Goal: Check status: Check status

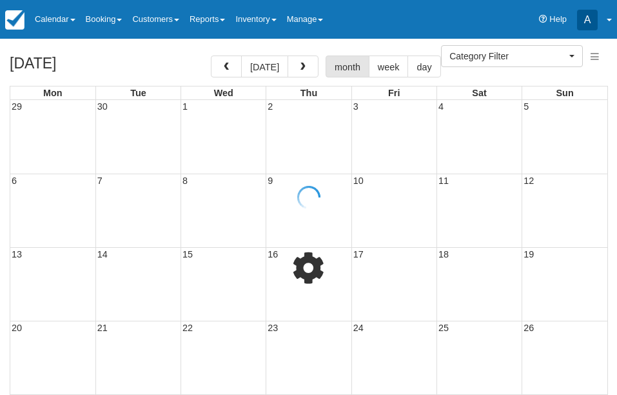
select select
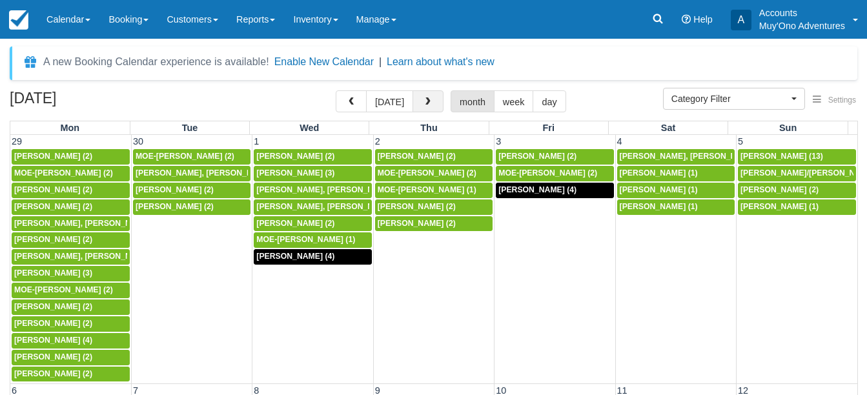
click at [425, 99] on span "button" at bounding box center [427, 101] width 9 height 9
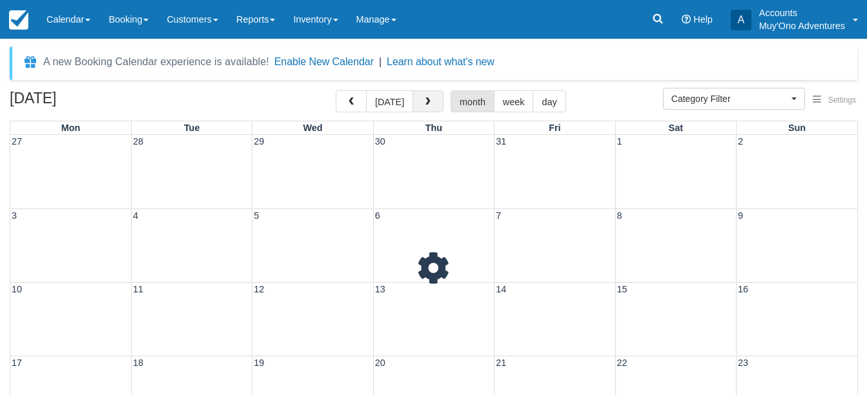
click at [425, 99] on span "button" at bounding box center [427, 101] width 9 height 9
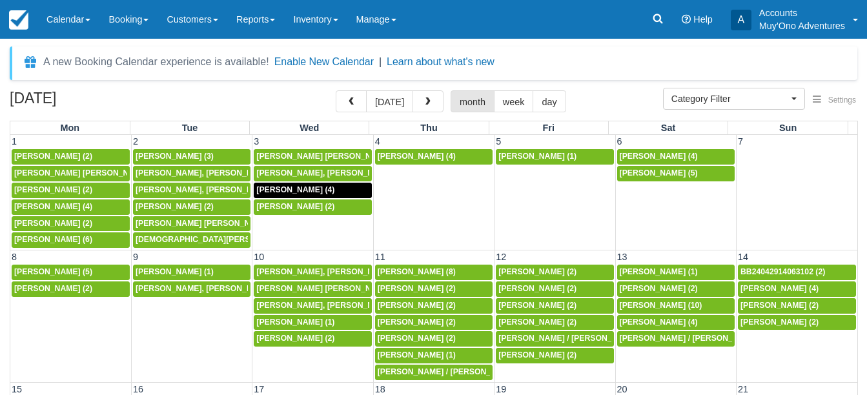
click at [425, 99] on span "button" at bounding box center [427, 101] width 9 height 9
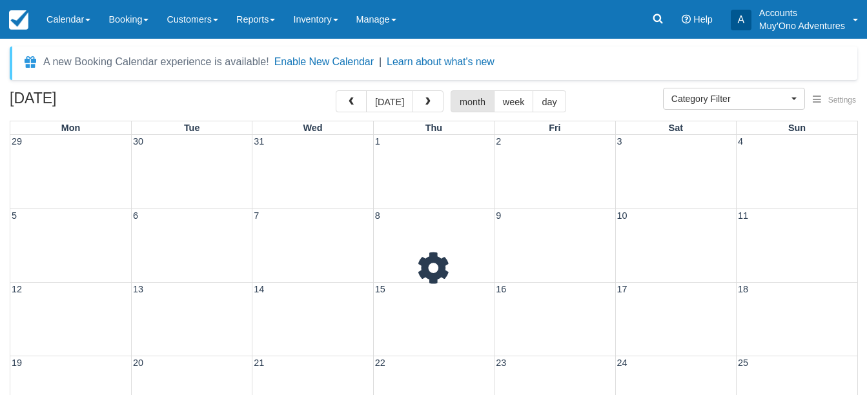
click at [425, 99] on span "button" at bounding box center [427, 101] width 9 height 9
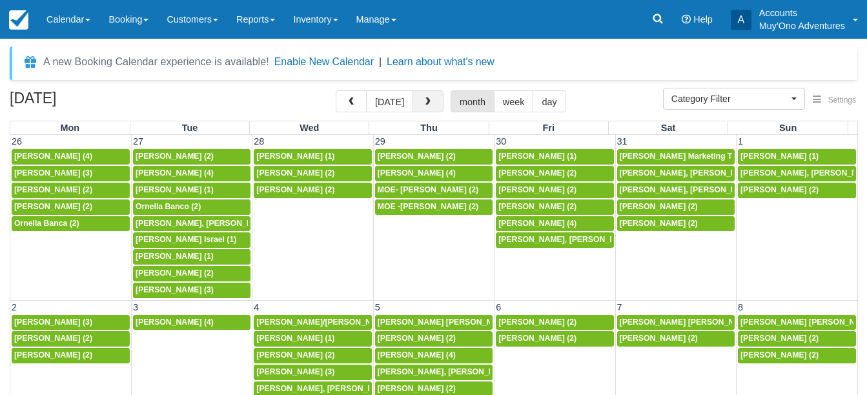
click at [426, 99] on span "button" at bounding box center [427, 101] width 9 height 9
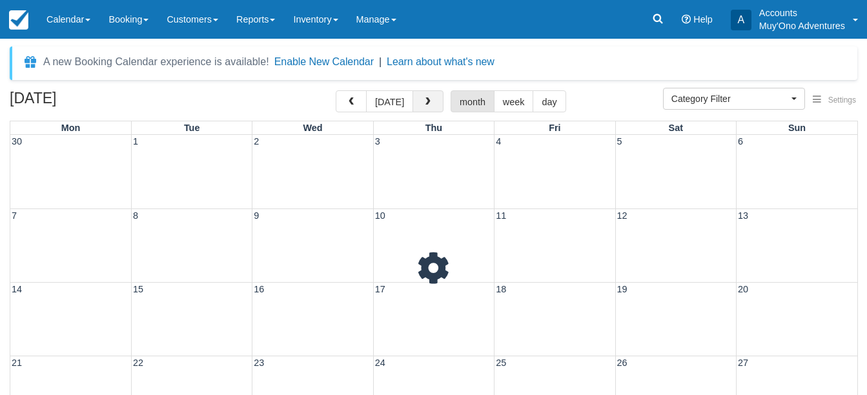
click at [426, 99] on span "button" at bounding box center [427, 101] width 9 height 9
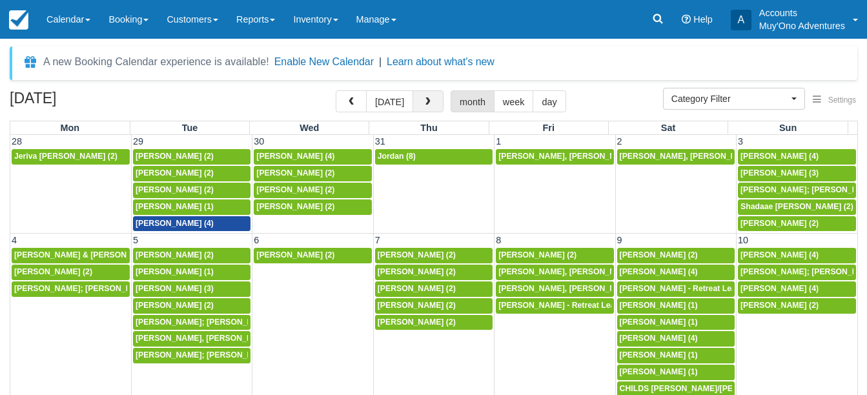
click at [426, 101] on span "button" at bounding box center [427, 101] width 9 height 9
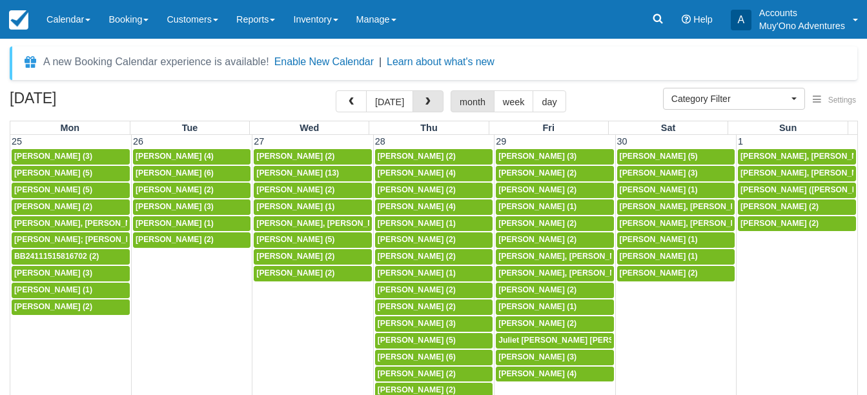
click at [426, 101] on span "button" at bounding box center [427, 101] width 9 height 9
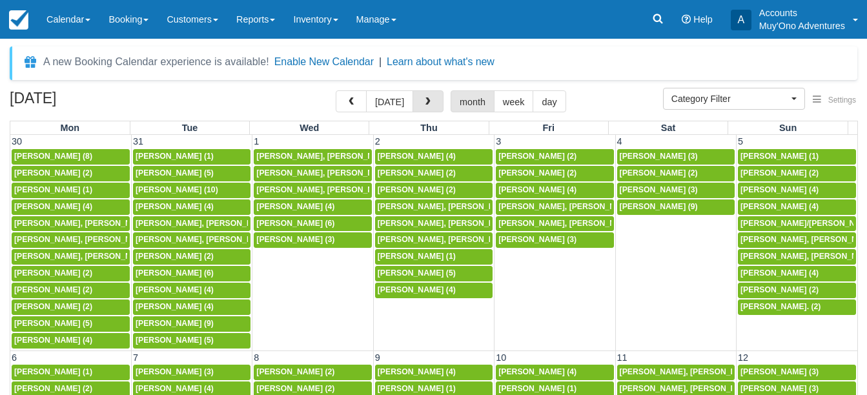
click at [426, 101] on span "button" at bounding box center [427, 101] width 9 height 9
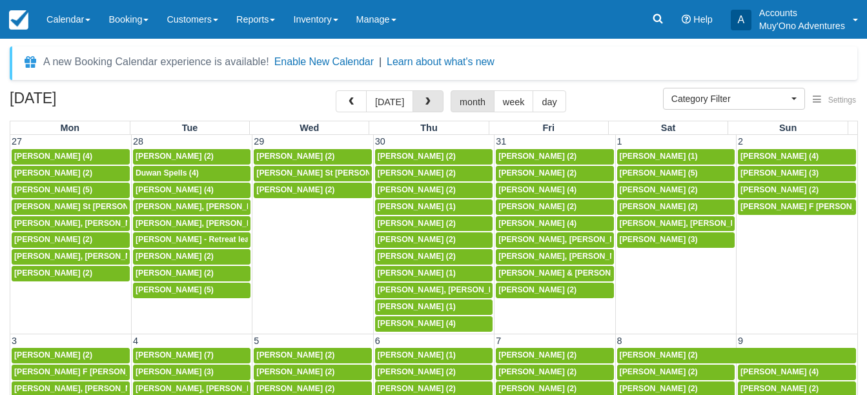
click at [426, 101] on span "button" at bounding box center [427, 101] width 9 height 9
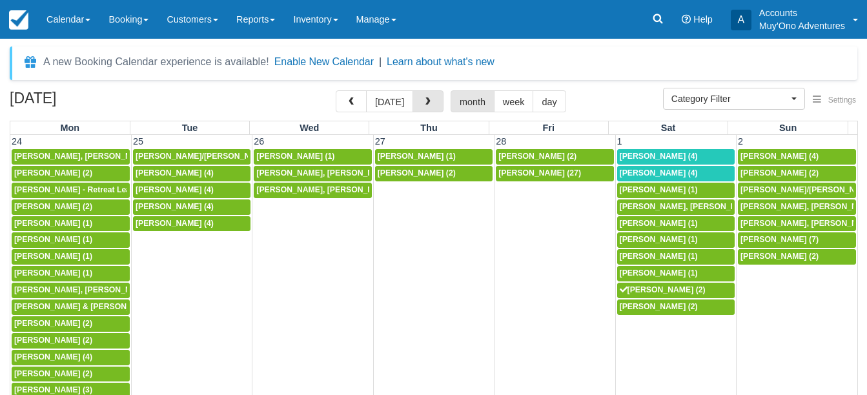
click at [426, 101] on span "button" at bounding box center [427, 101] width 9 height 9
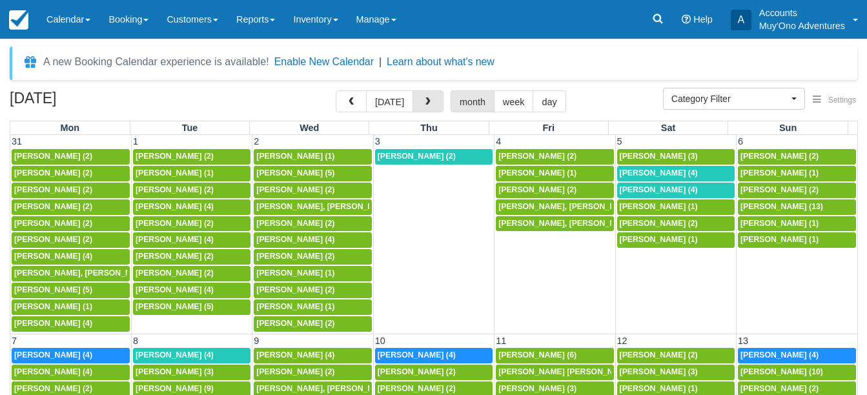
click at [426, 101] on span "button" at bounding box center [427, 101] width 9 height 9
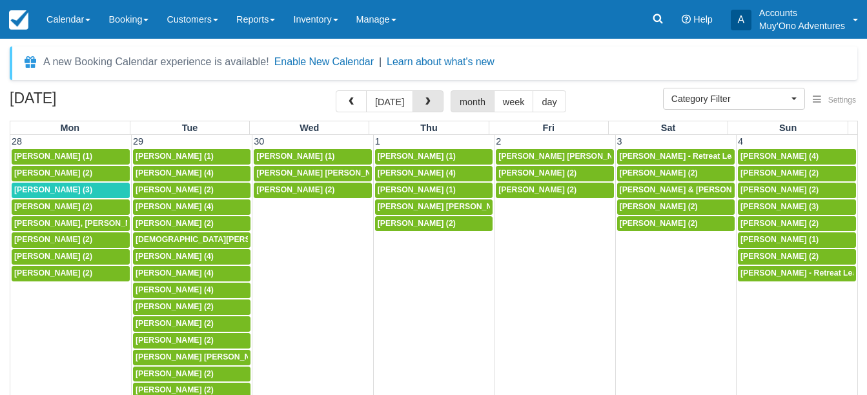
click at [426, 101] on span "button" at bounding box center [427, 101] width 9 height 9
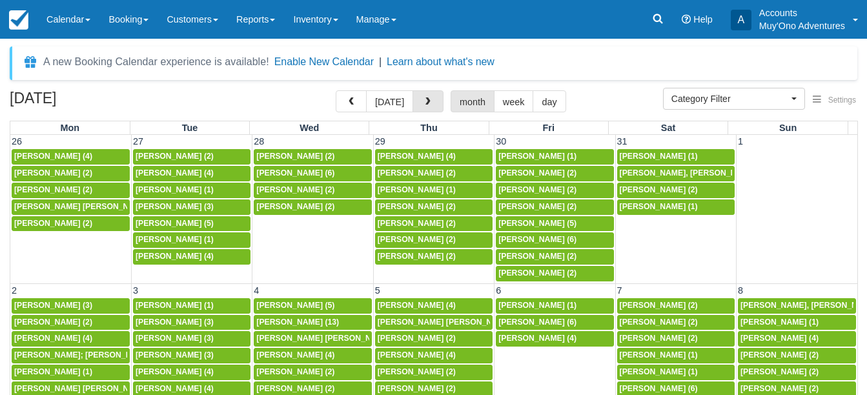
click at [426, 101] on span "button" at bounding box center [427, 101] width 9 height 9
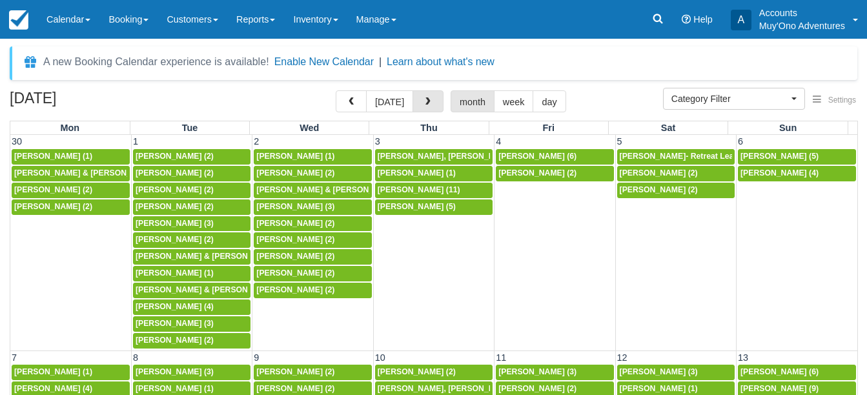
click at [426, 101] on span "button" at bounding box center [427, 101] width 9 height 9
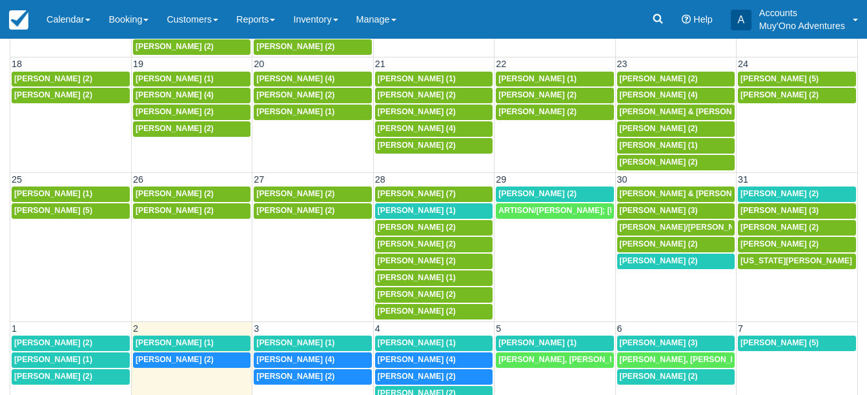
scroll to position [187, 0]
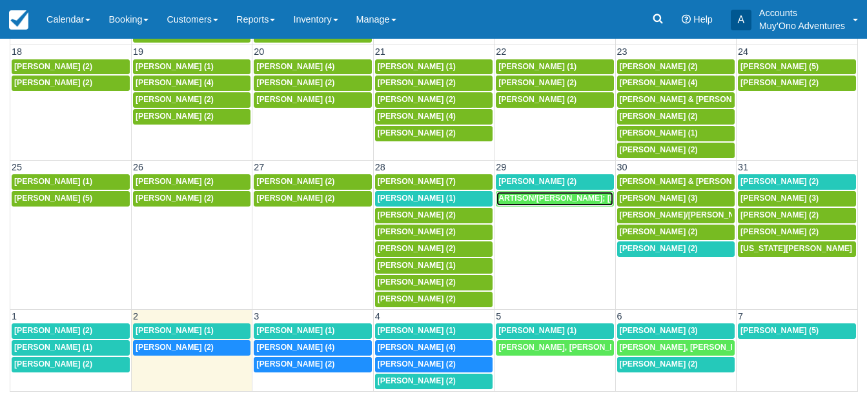
click at [542, 199] on span "ARTISON/ALANA; DOMANTAY/RASHIDA; GARCIA/ALICIA; KALINKA/BEATA; DELGADO/GLORIA (…" at bounding box center [835, 198] width 674 height 9
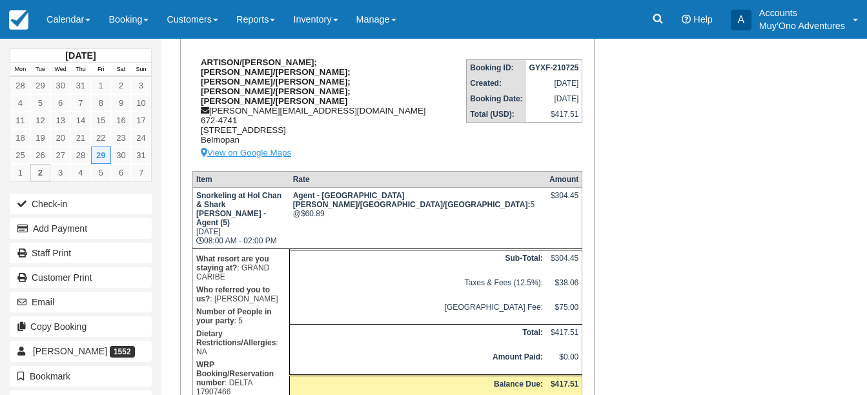
scroll to position [93, 0]
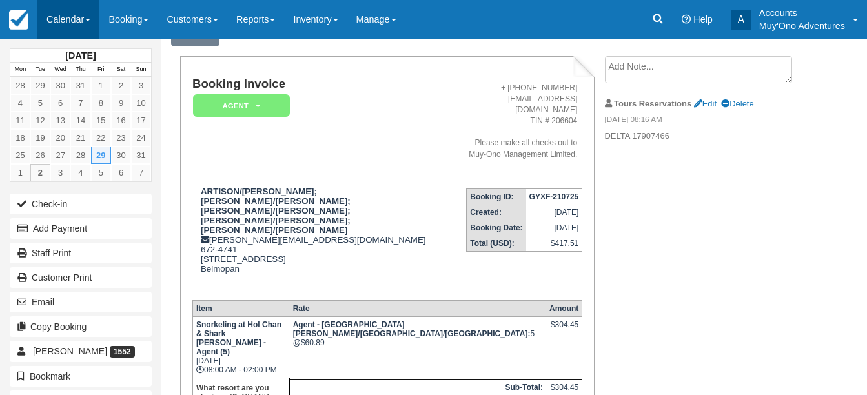
click at [88, 19] on span at bounding box center [87, 20] width 5 height 3
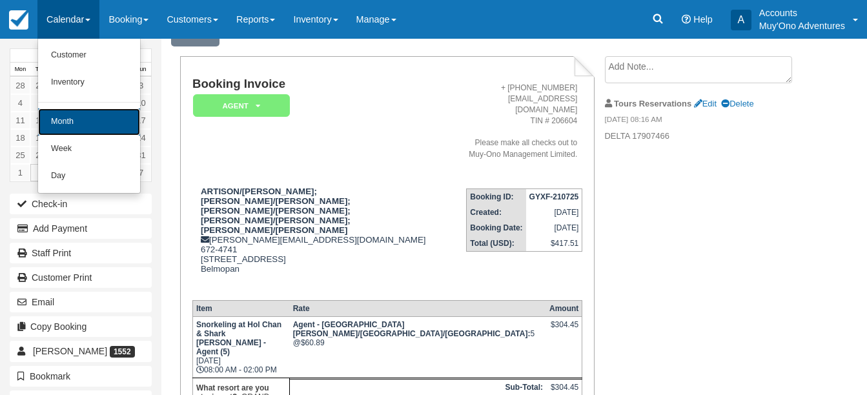
click at [79, 120] on link "Month" at bounding box center [89, 121] width 102 height 27
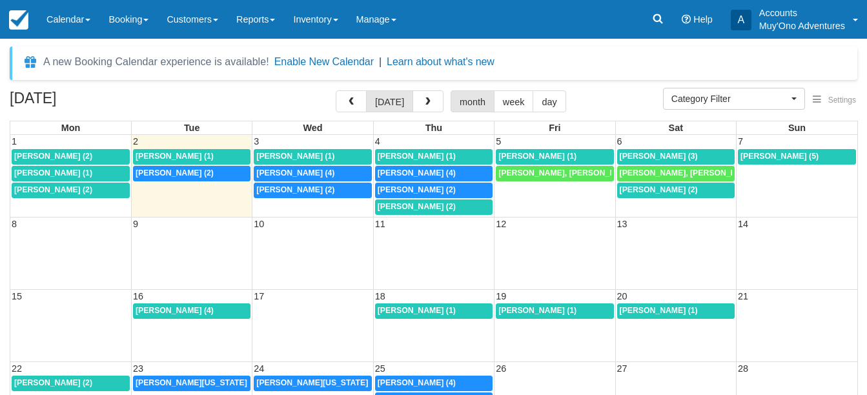
select select
click at [350, 107] on button "button" at bounding box center [351, 101] width 31 height 22
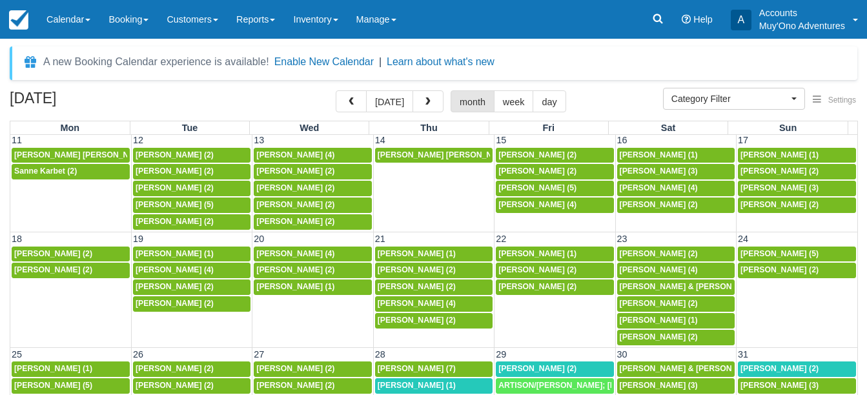
scroll to position [187, 0]
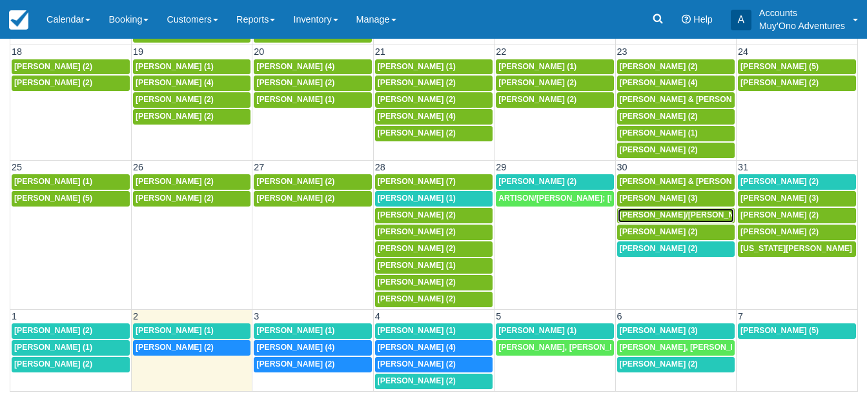
click at [654, 216] on span "[PERSON_NAME]/[PERSON_NAME]/[PERSON_NAME] (2)" at bounding box center [726, 214] width 215 height 9
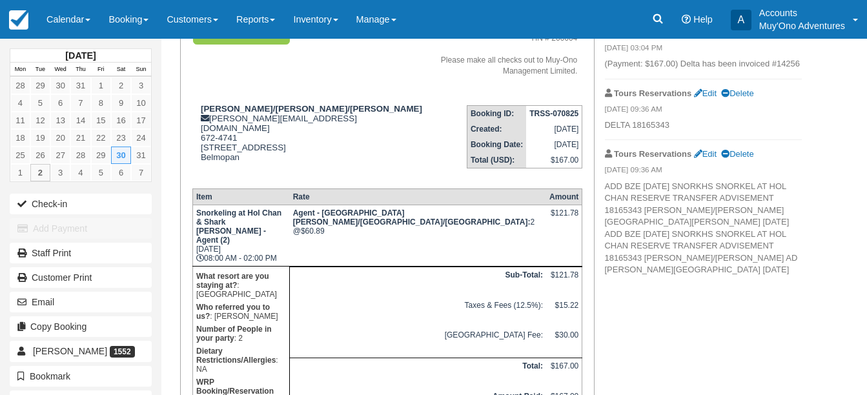
scroll to position [180, 0]
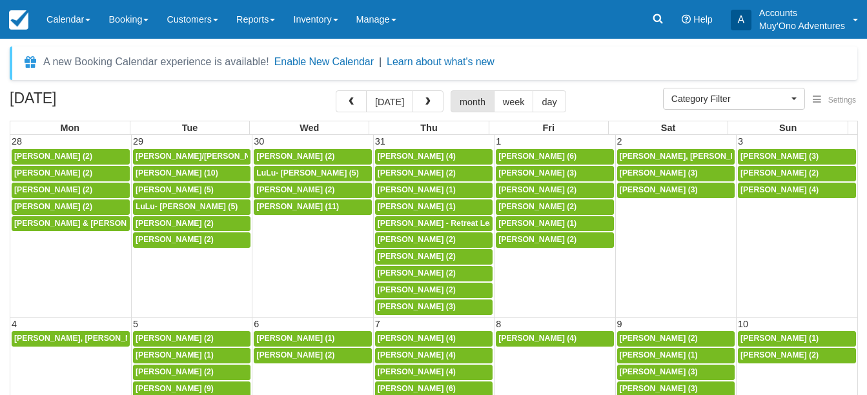
select select
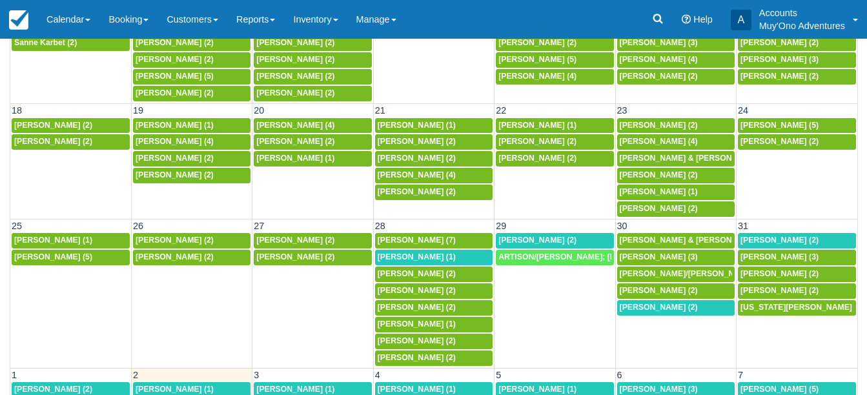
scroll to position [187, 0]
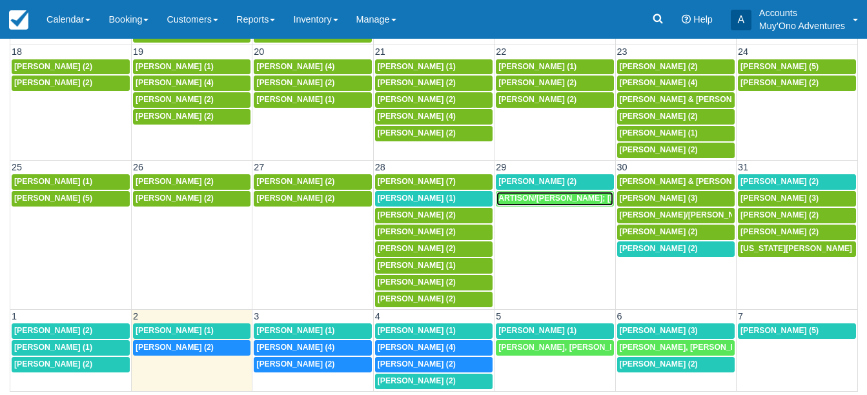
click at [551, 197] on span "ARTISON/ALANA; DOMANTAY/RASHIDA; GARCIA/ALICIA; KALINKA/BEATA; DELGADO/GLORIA (…" at bounding box center [835, 198] width 674 height 9
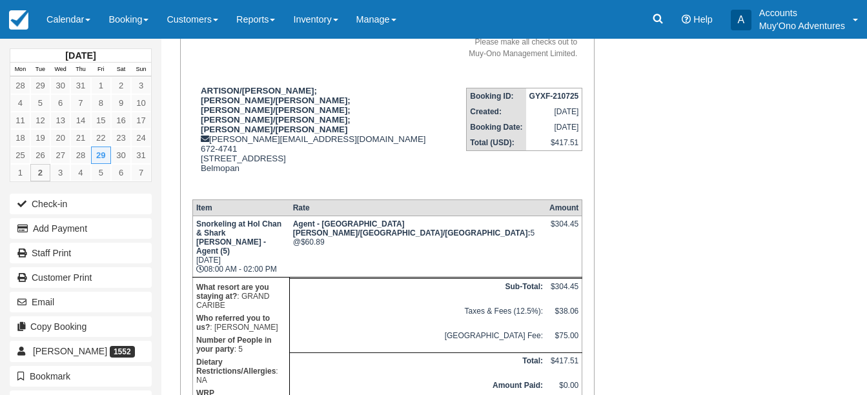
scroll to position [65, 0]
